Goal: Task Accomplishment & Management: Manage account settings

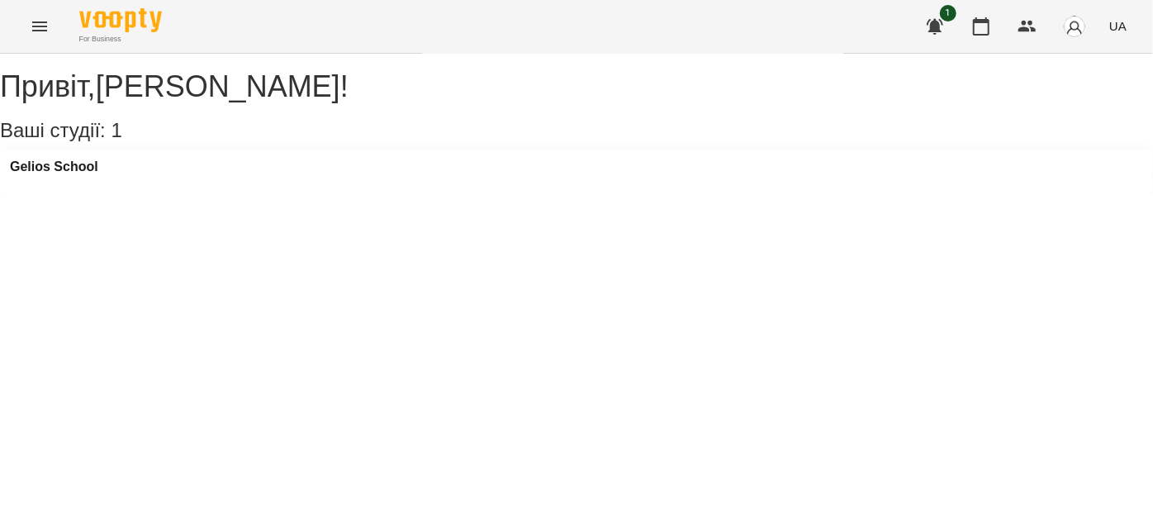
click at [40, 17] on icon "Menu" at bounding box center [40, 27] width 20 height 20
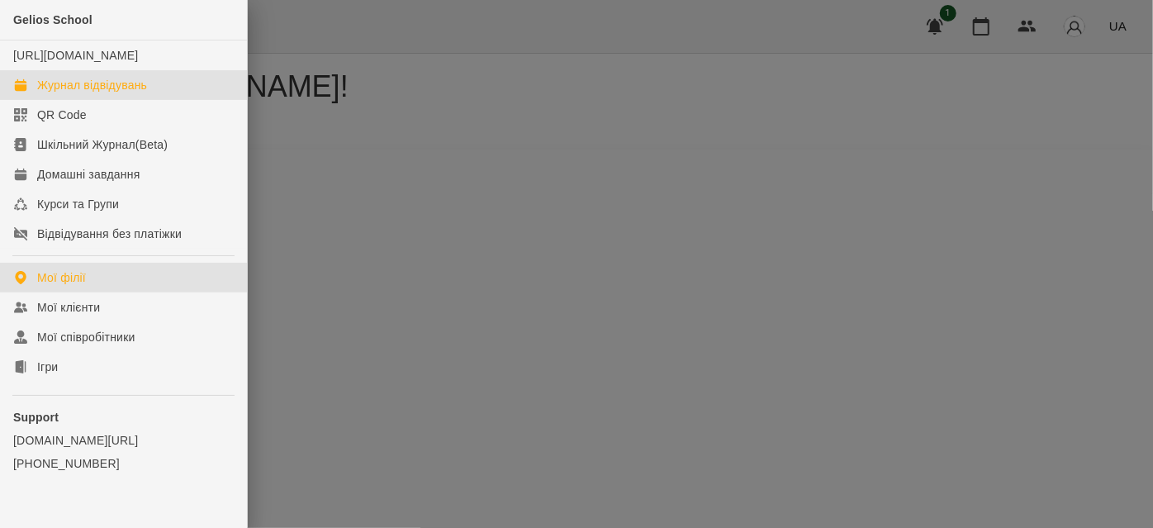
click at [69, 93] on div "Журнал відвідувань" at bounding box center [92, 85] width 110 height 17
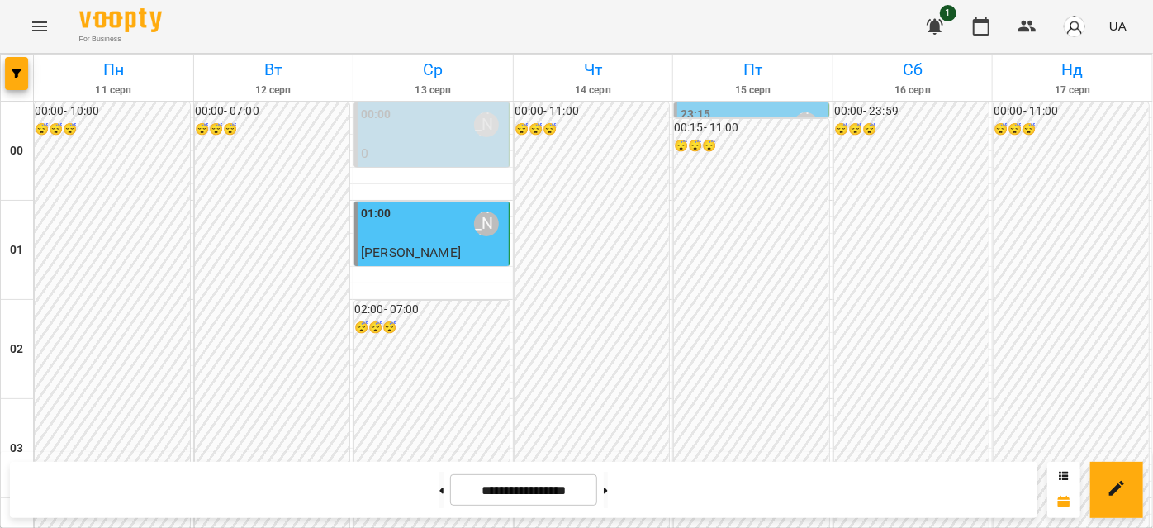
scroll to position [1125, 0]
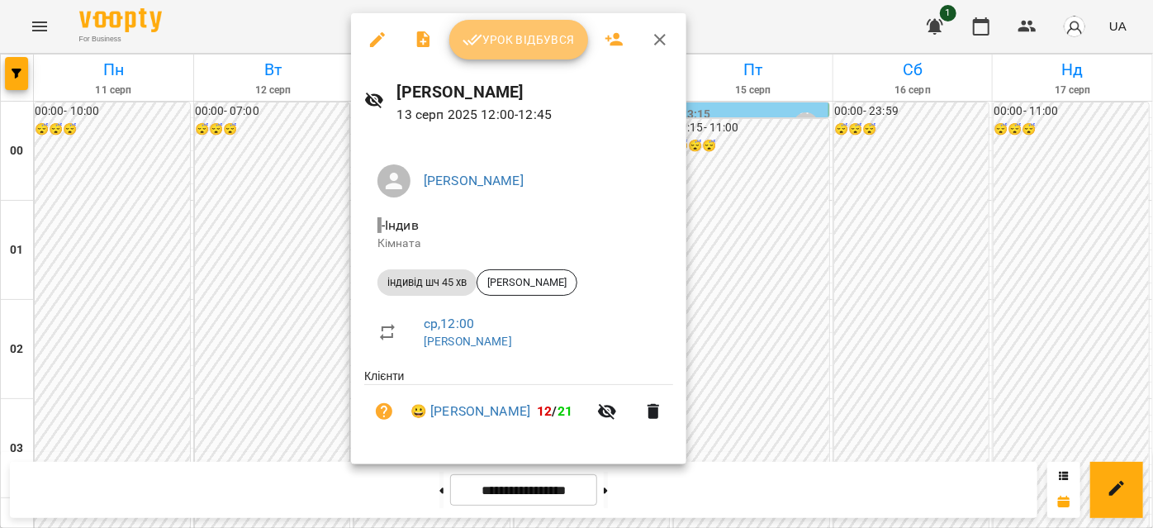
click at [493, 52] on button "Урок відбувся" at bounding box center [518, 40] width 139 height 40
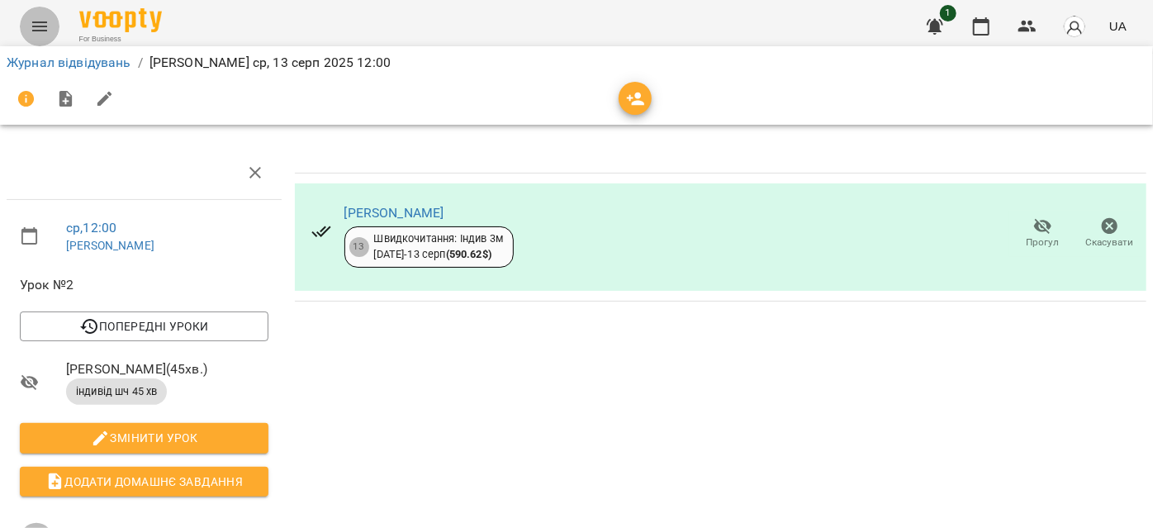
click at [22, 35] on button "Menu" at bounding box center [40, 27] width 40 height 40
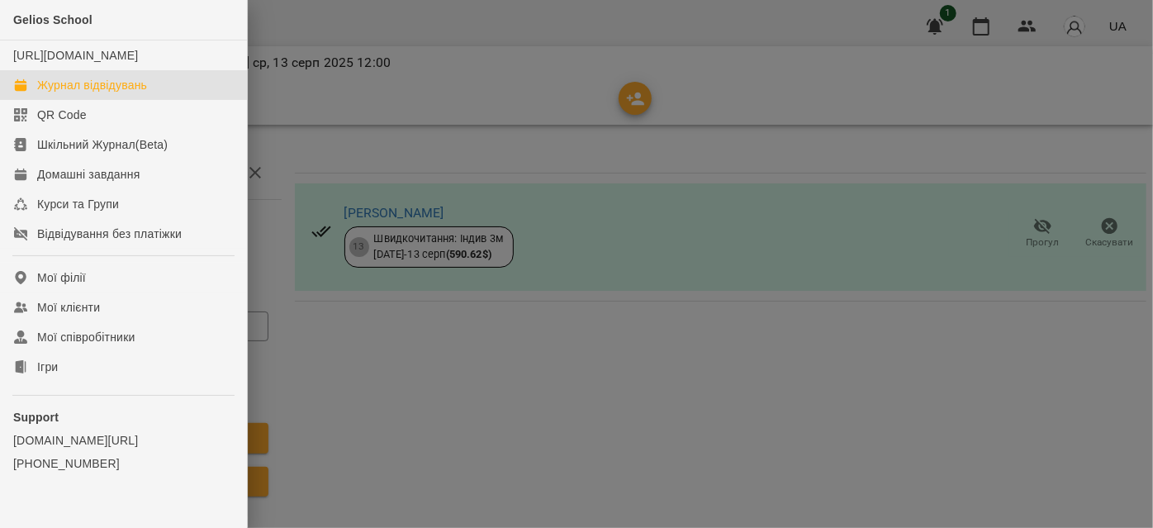
click at [87, 93] on div "Журнал відвідувань" at bounding box center [92, 85] width 110 height 17
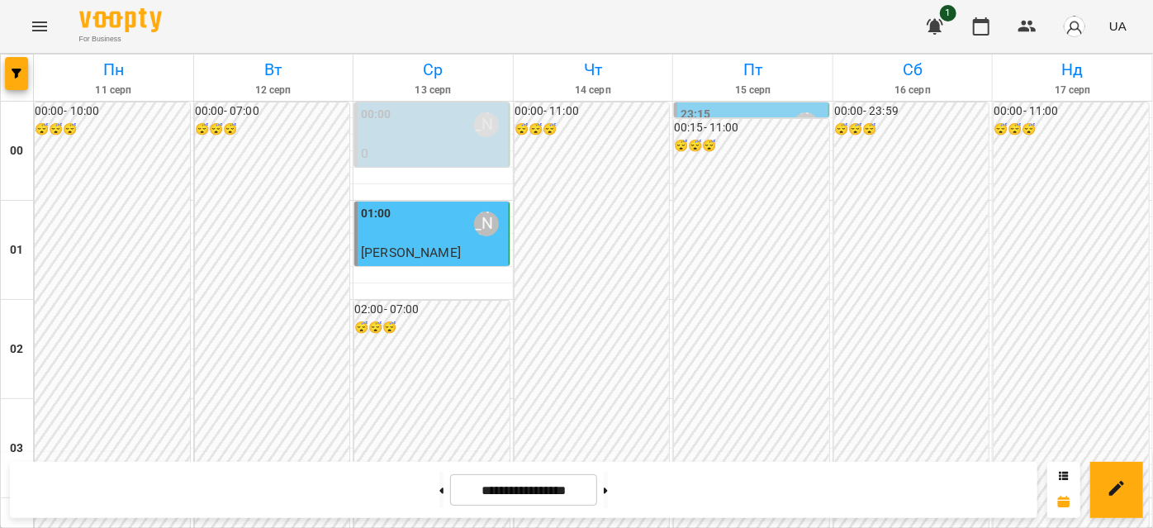
scroll to position [1801, 0]
click at [608, 482] on button at bounding box center [606, 489] width 4 height 36
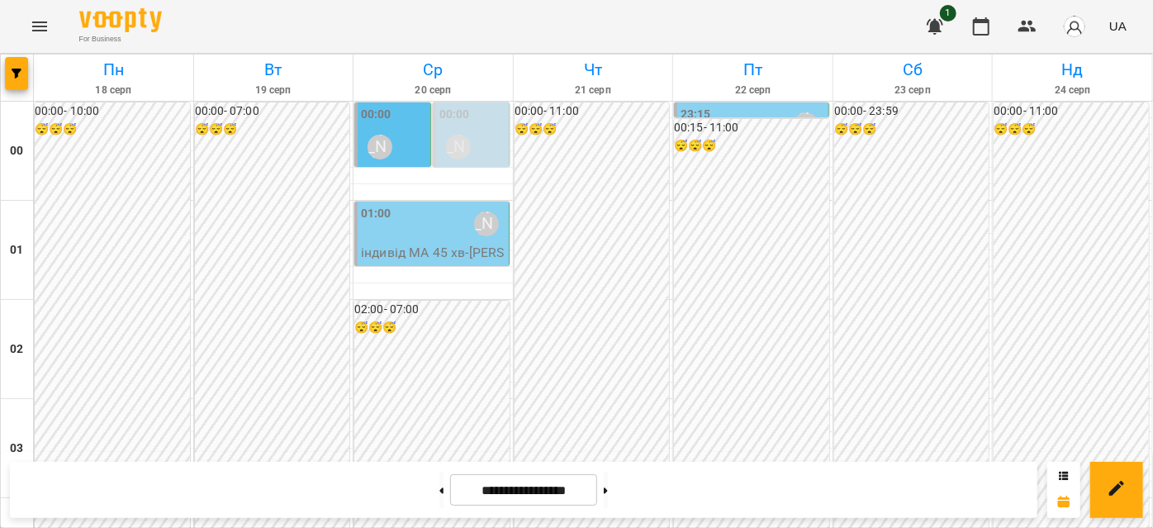
scroll to position [0, 0]
click at [468, 125] on div "00:00 [PERSON_NAME]" at bounding box center [472, 136] width 66 height 60
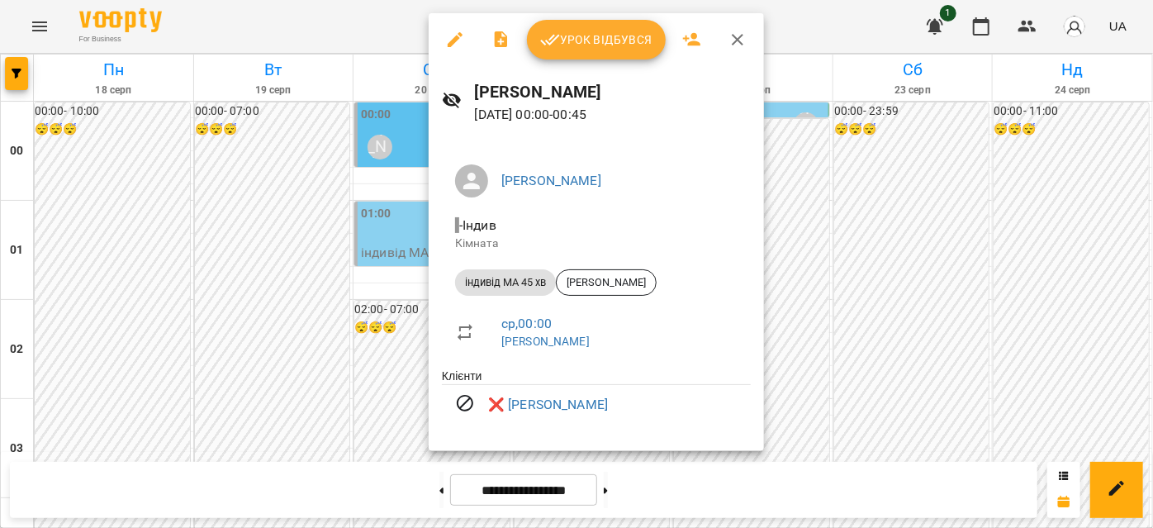
click at [733, 43] on icon "button" at bounding box center [737, 40] width 20 height 20
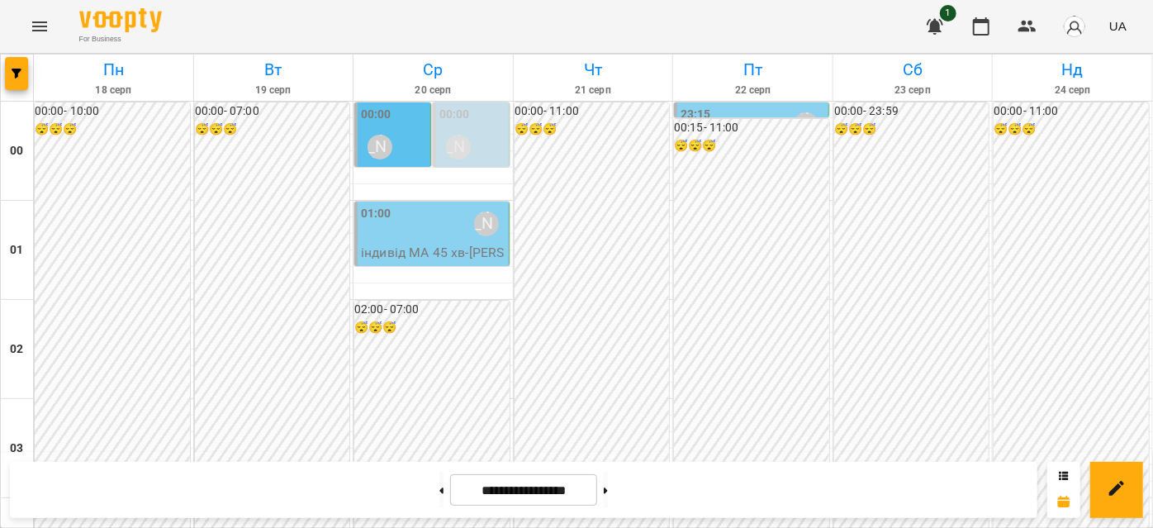
click at [417, 144] on div "00:00 [PERSON_NAME]" at bounding box center [394, 136] width 66 height 60
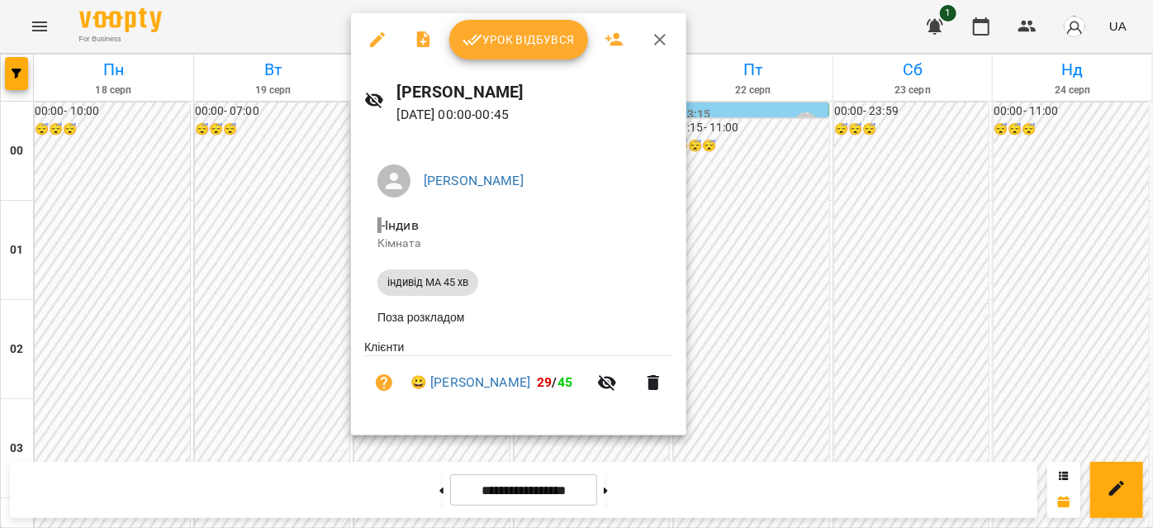
click at [655, 39] on icon "button" at bounding box center [660, 40] width 20 height 20
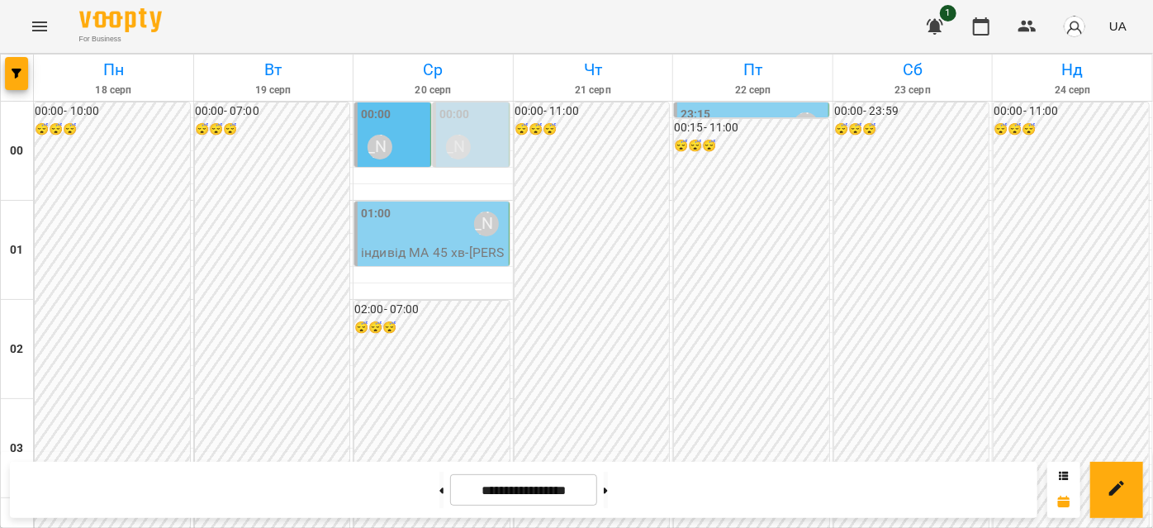
scroll to position [1875, 0]
click at [439, 479] on button at bounding box center [441, 489] width 4 height 36
type input "**********"
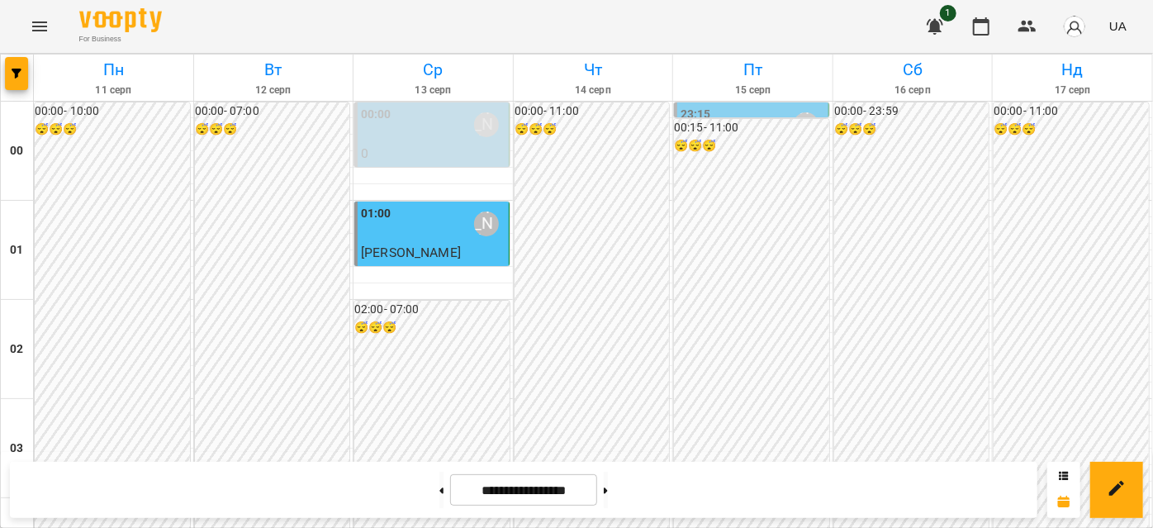
scroll to position [1275, 0]
click at [436, 469] on div "**********" at bounding box center [523, 490] width 1027 height 56
